Goal: Task Accomplishment & Management: Manage account settings

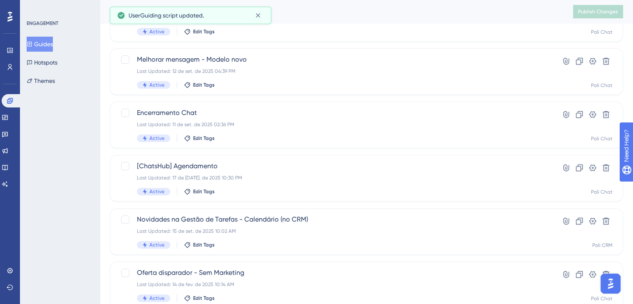
scroll to position [362, 0]
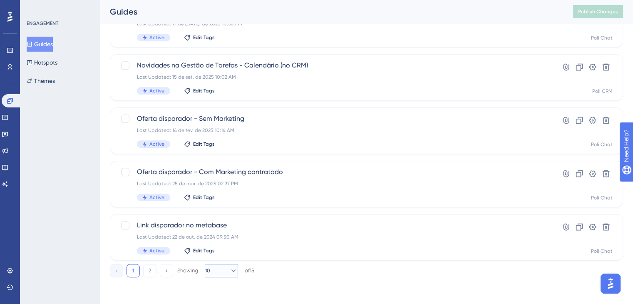
click at [231, 274] on icon at bounding box center [233, 270] width 8 height 8
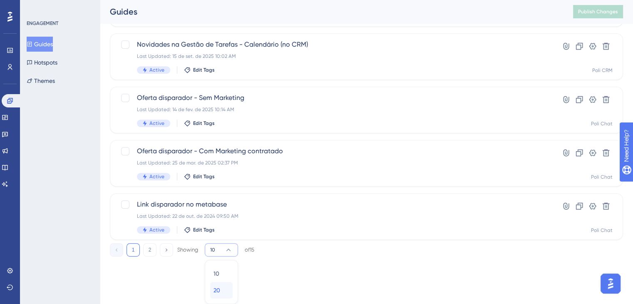
click at [222, 294] on div "20 20" at bounding box center [221, 290] width 16 height 17
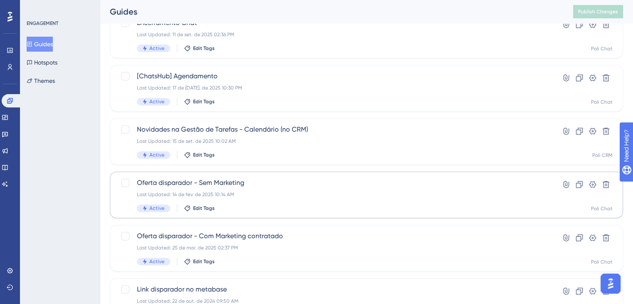
scroll to position [341, 0]
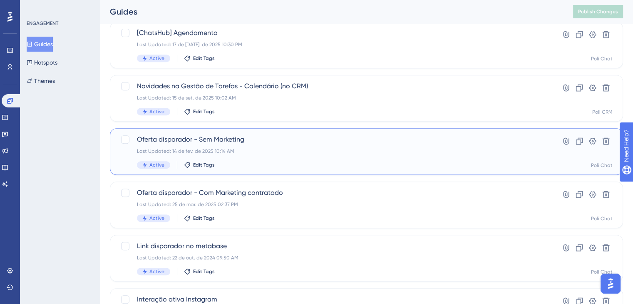
click at [289, 153] on div "Last Updated: 14 de fev. de 2025 10:14 AM" at bounding box center [333, 151] width 392 height 7
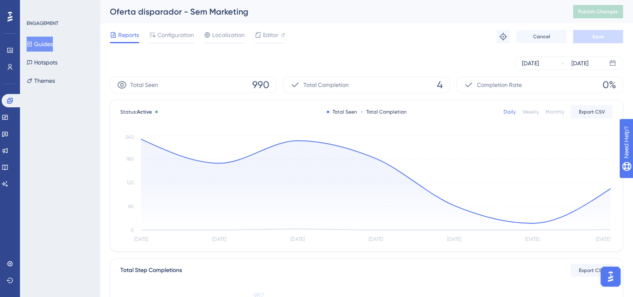
click at [150, 10] on div "Oferta disparador - Sem Marketing" at bounding box center [331, 12] width 442 height 12
copy div "Oferta disparador - Sem Marketing"
click at [556, 62] on div "[DATE] [DATE]" at bounding box center [569, 63] width 108 height 13
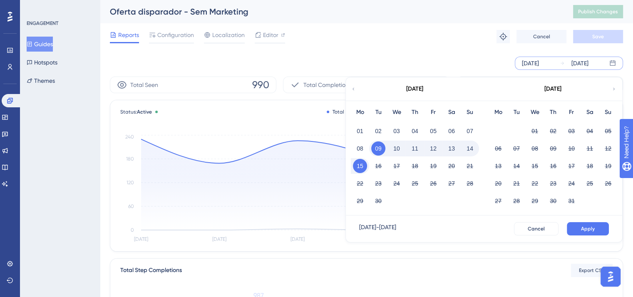
click at [352, 90] on icon at bounding box center [353, 88] width 5 height 7
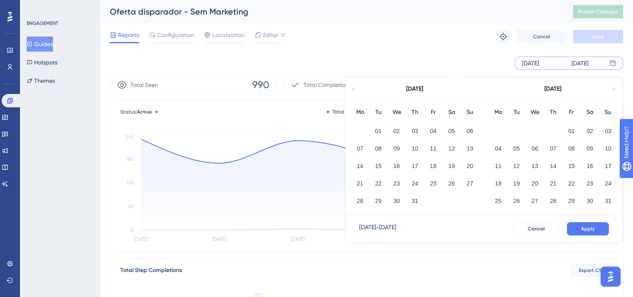
click at [352, 89] on icon at bounding box center [353, 88] width 5 height 7
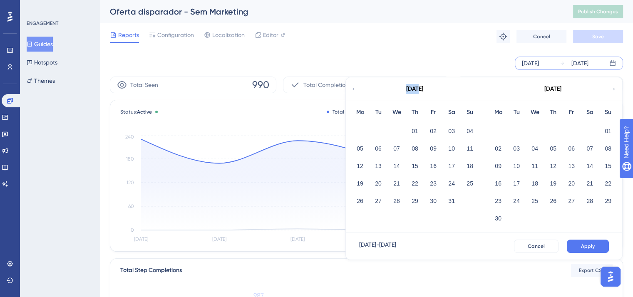
click at [352, 89] on icon at bounding box center [353, 88] width 5 height 7
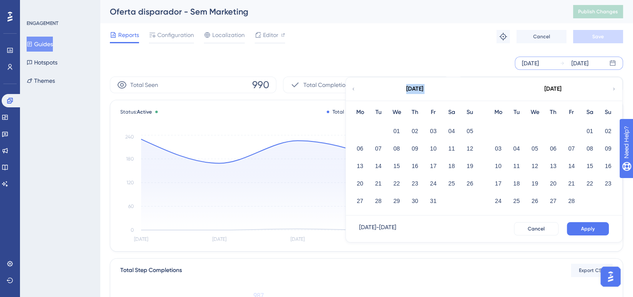
click at [352, 89] on icon at bounding box center [353, 88] width 5 height 7
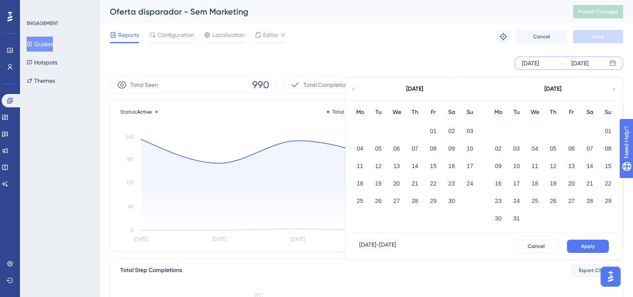
click at [352, 89] on icon at bounding box center [353, 88] width 5 height 7
click at [471, 131] on button "01" at bounding box center [470, 131] width 14 height 14
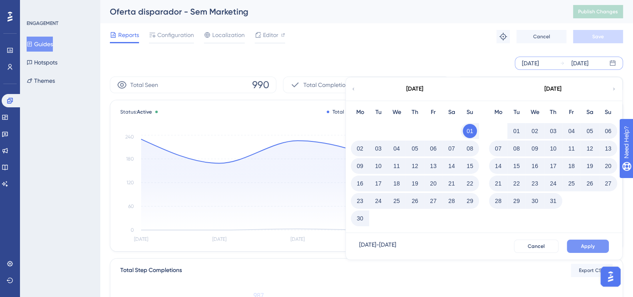
click at [588, 246] on span "Apply" at bounding box center [588, 246] width 14 height 7
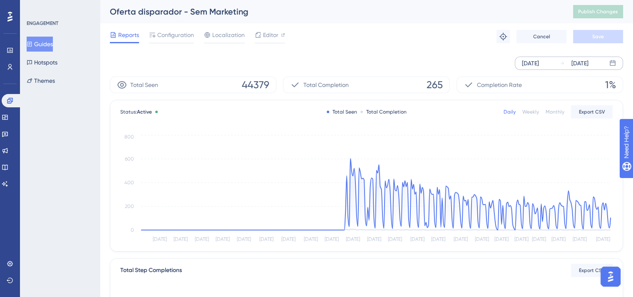
click at [436, 84] on span "265" at bounding box center [434, 84] width 16 height 13
copy span "265"
click at [175, 32] on span "Configuration" at bounding box center [175, 35] width 37 height 10
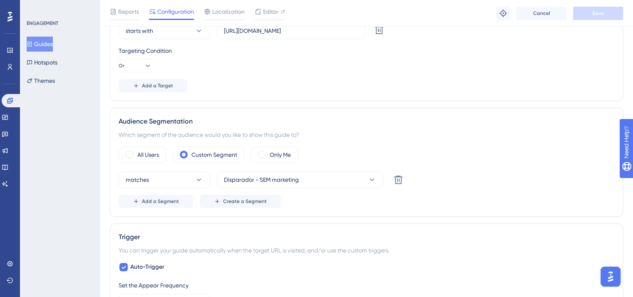
scroll to position [291, 0]
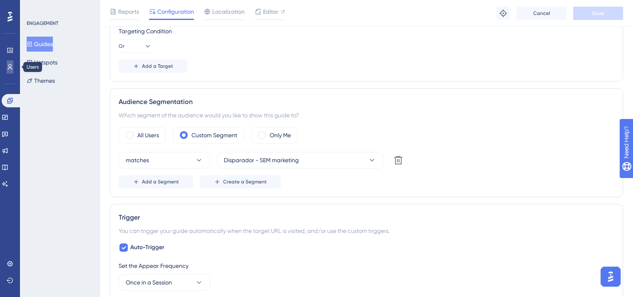
click at [12, 69] on icon at bounding box center [10, 67] width 7 height 7
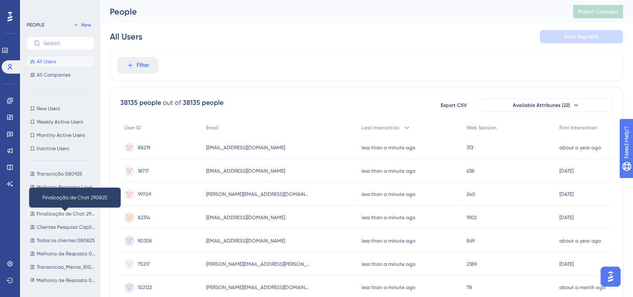
scroll to position [83, 0]
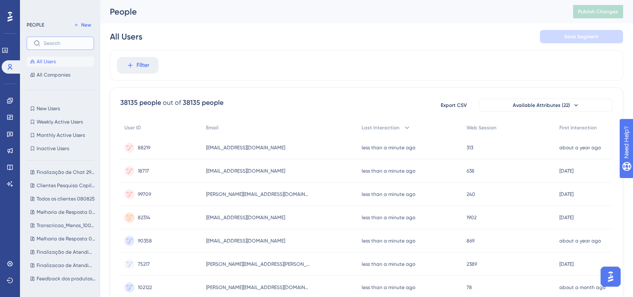
click at [53, 42] on input "text" at bounding box center [65, 43] width 43 height 6
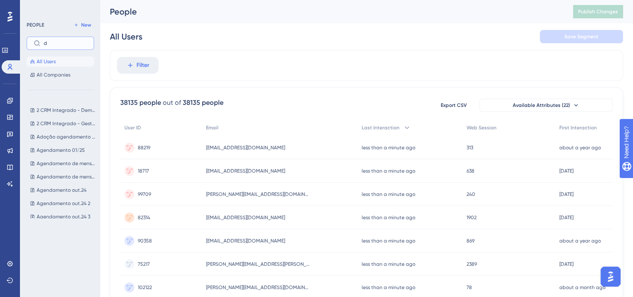
scroll to position [0, 0]
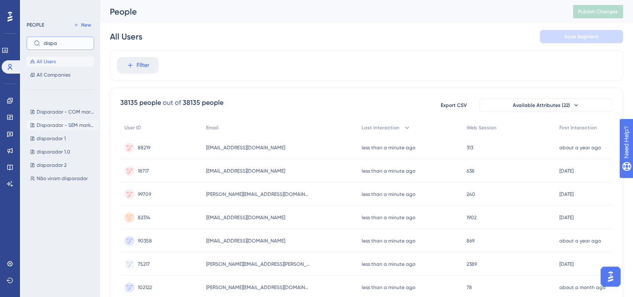
type input "dispa"
click at [70, 122] on span "Disparador - SEM marketing" at bounding box center [66, 125] width 59 height 7
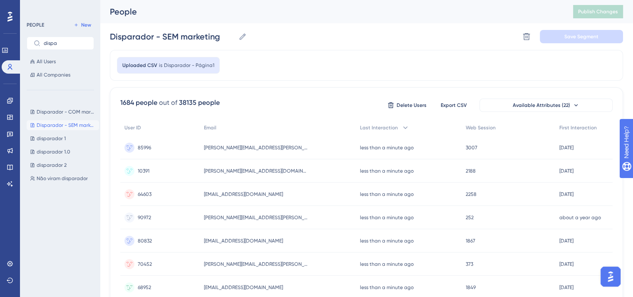
click at [124, 101] on div "1684 people" at bounding box center [138, 103] width 37 height 10
copy div "1684"
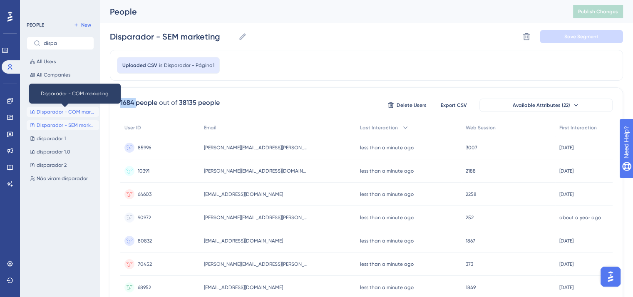
click at [62, 113] on span "Disparador - COM marketing" at bounding box center [66, 112] width 59 height 7
type input "Disparador - COM marketing"
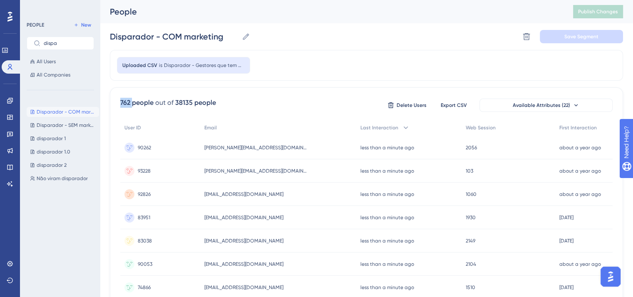
copy div "1684"
click at [10, 99] on icon at bounding box center [10, 100] width 7 height 7
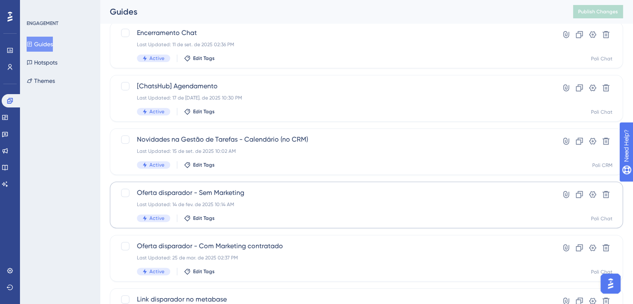
scroll to position [362, 0]
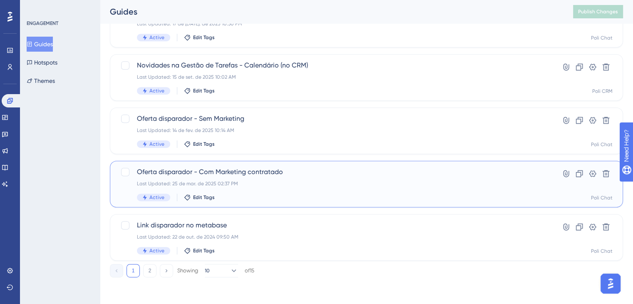
click at [258, 177] on div "Oferta disparador - Com Marketing contratado Last Updated: 25 de mar. de 2025 0…" at bounding box center [333, 184] width 392 height 34
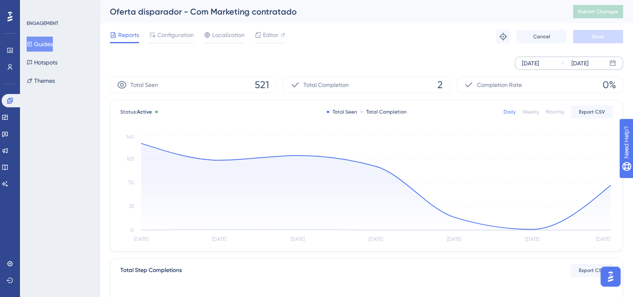
click at [539, 62] on div "[DATE]" at bounding box center [530, 63] width 17 height 10
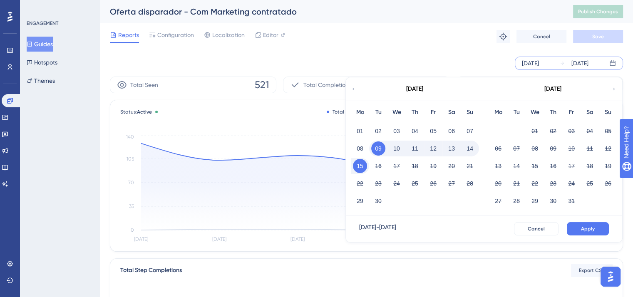
click at [356, 87] on div "[DATE]" at bounding box center [414, 88] width 137 height 23
click at [355, 89] on icon at bounding box center [353, 88] width 5 height 7
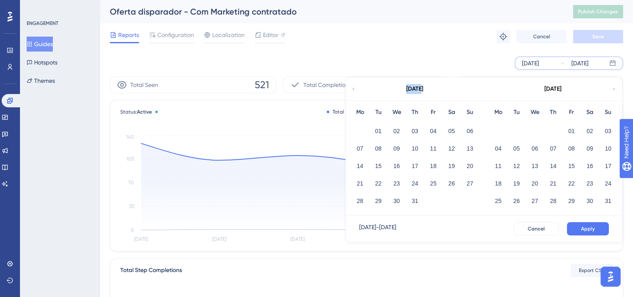
click at [355, 89] on icon at bounding box center [353, 88] width 5 height 7
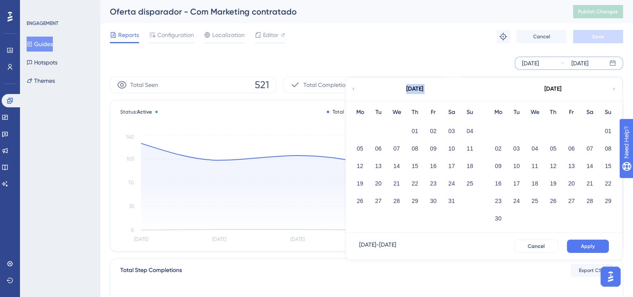
click at [355, 89] on icon at bounding box center [353, 88] width 5 height 7
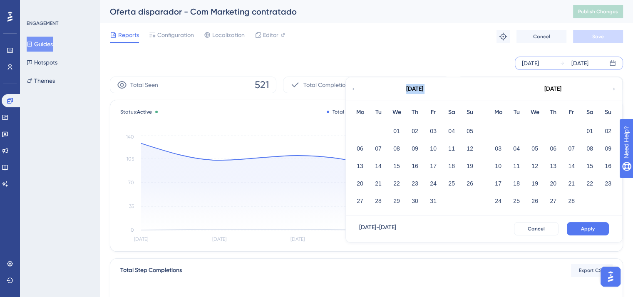
click at [355, 89] on icon at bounding box center [353, 88] width 5 height 7
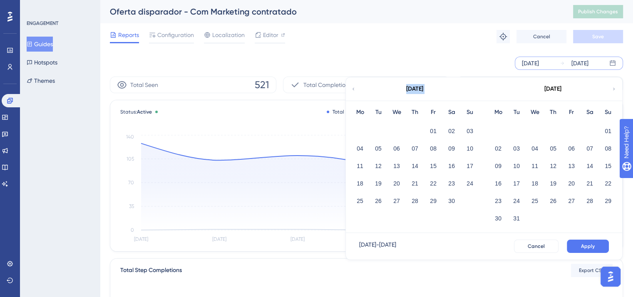
click at [355, 89] on icon at bounding box center [353, 88] width 5 height 7
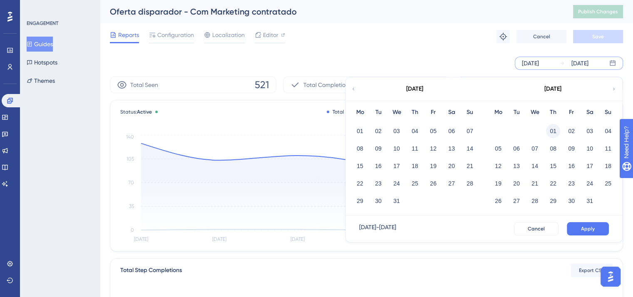
click at [551, 130] on button "01" at bounding box center [553, 131] width 14 height 14
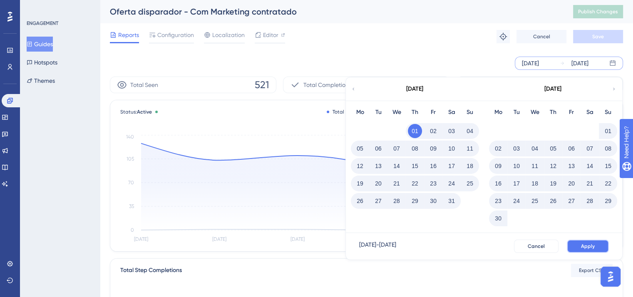
click at [584, 251] on button "Apply" at bounding box center [587, 246] width 42 height 13
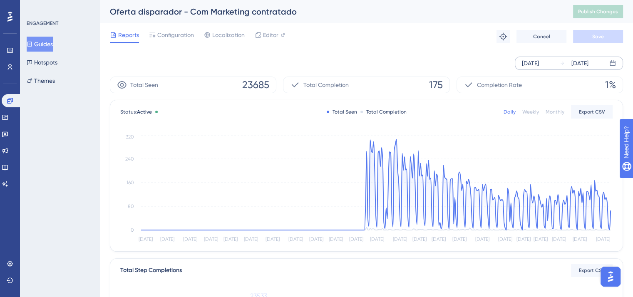
click at [433, 82] on span "175" at bounding box center [436, 84] width 14 height 13
copy span "175"
click at [39, 44] on button "Guides" at bounding box center [40, 44] width 26 height 15
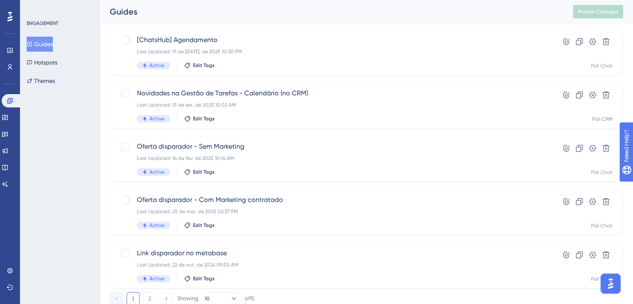
scroll to position [362, 0]
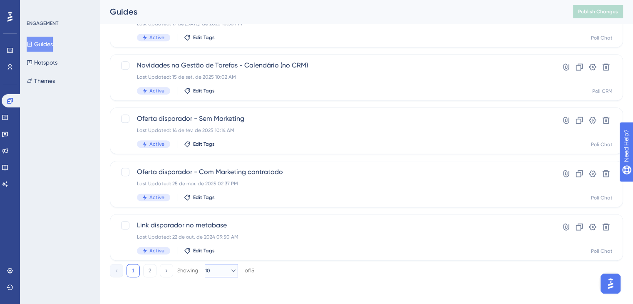
click at [229, 275] on button "10" at bounding box center [221, 270] width 33 height 13
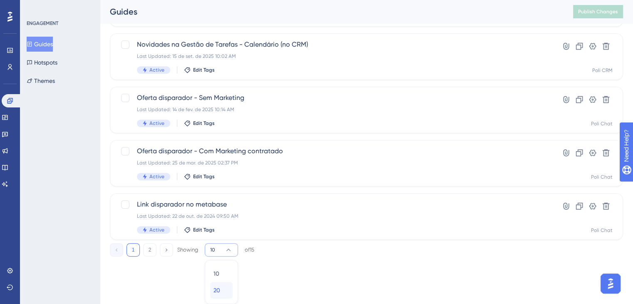
click at [224, 295] on div "20 20" at bounding box center [221, 290] width 16 height 17
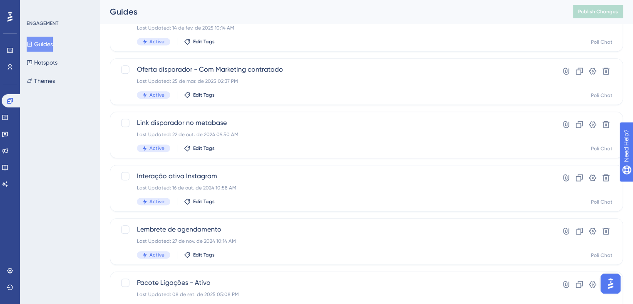
scroll to position [462, 0]
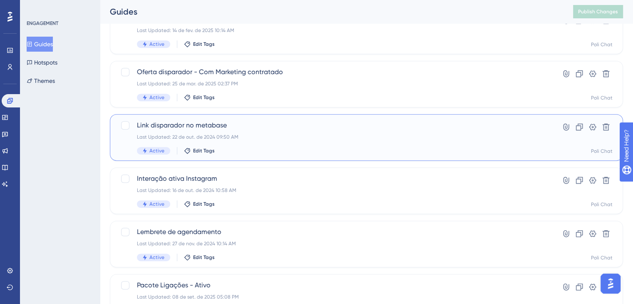
click at [277, 124] on span "Link disparador no metabase" at bounding box center [333, 125] width 392 height 10
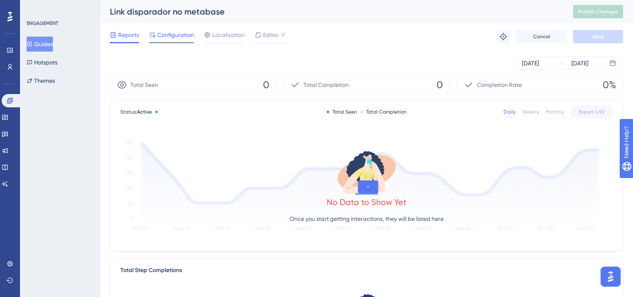
click at [172, 38] on span "Configuration" at bounding box center [175, 35] width 37 height 10
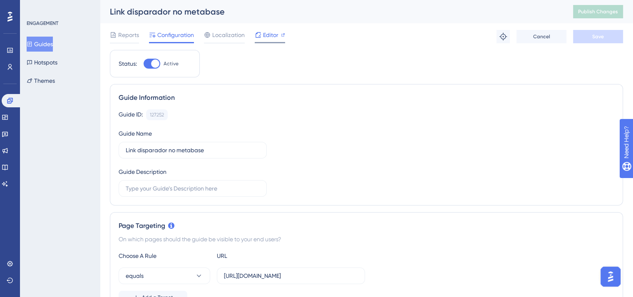
click at [270, 34] on span "Editor" at bounding box center [270, 35] width 15 height 10
click at [150, 65] on div at bounding box center [151, 64] width 17 height 10
click at [143, 64] on input "Active" at bounding box center [143, 64] width 0 height 0
checkbox input "false"
click at [601, 40] on button "Save" at bounding box center [598, 36] width 50 height 13
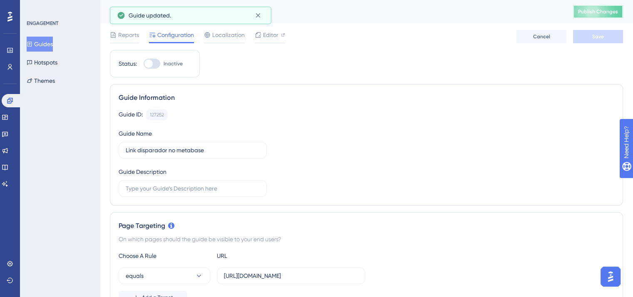
click at [605, 11] on span "Publish Changes" at bounding box center [598, 11] width 40 height 7
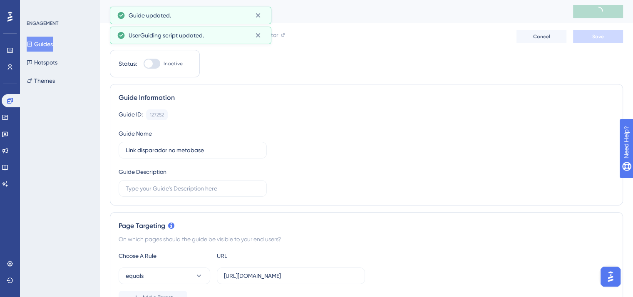
click at [40, 42] on button "Guides" at bounding box center [40, 44] width 26 height 15
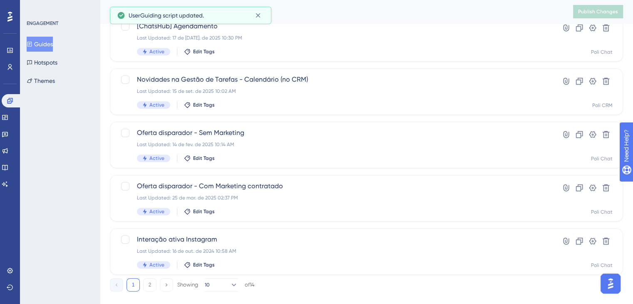
scroll to position [362, 0]
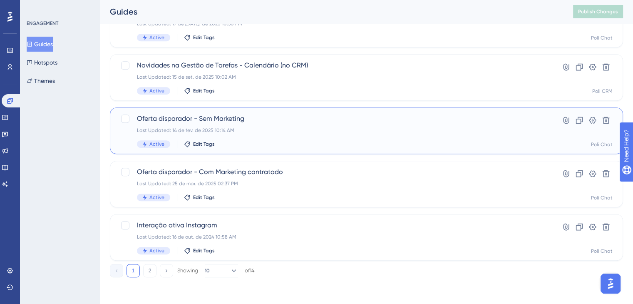
click at [218, 123] on span "Oferta disparador - Sem Marketing" at bounding box center [333, 119] width 392 height 10
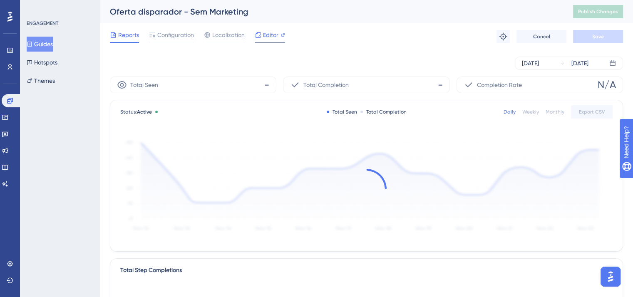
click at [271, 34] on span "Editor" at bounding box center [270, 35] width 15 height 10
